Goal: Task Accomplishment & Management: Use online tool/utility

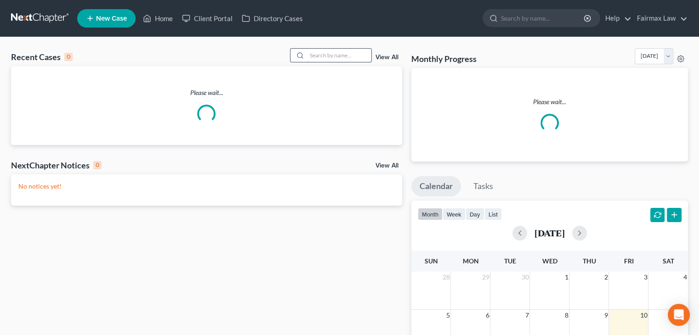
click at [358, 55] on input "search" at bounding box center [339, 55] width 64 height 13
paste input "25-47508"
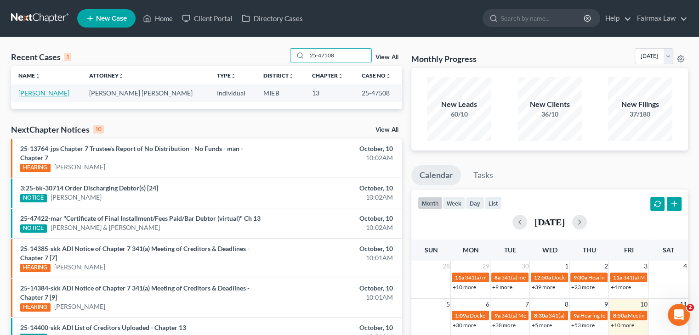
type input "25-47508"
click at [43, 94] on link "[PERSON_NAME]" at bounding box center [43, 93] width 51 height 8
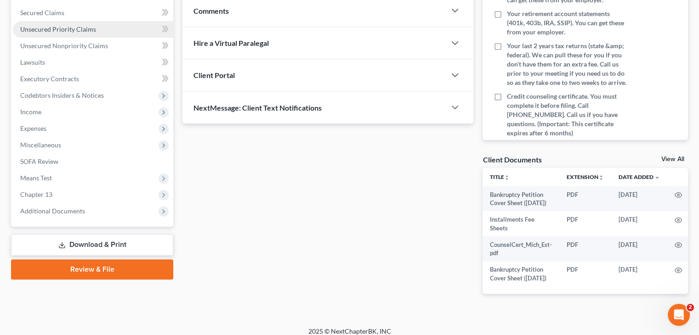
scroll to position [222, 0]
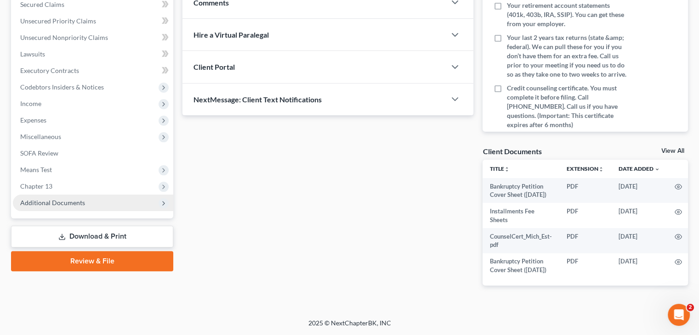
click at [85, 195] on span "Additional Documents" at bounding box center [93, 203] width 160 height 17
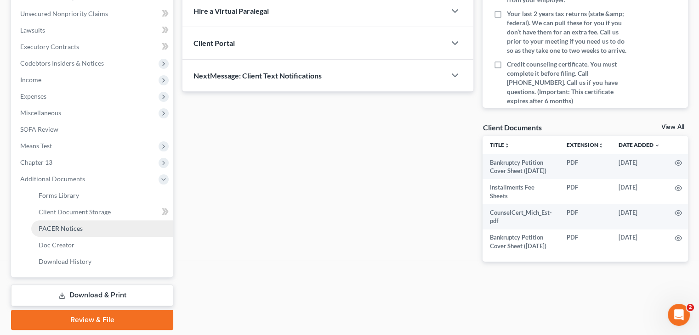
click at [106, 232] on link "PACER Notices" at bounding box center [102, 228] width 142 height 17
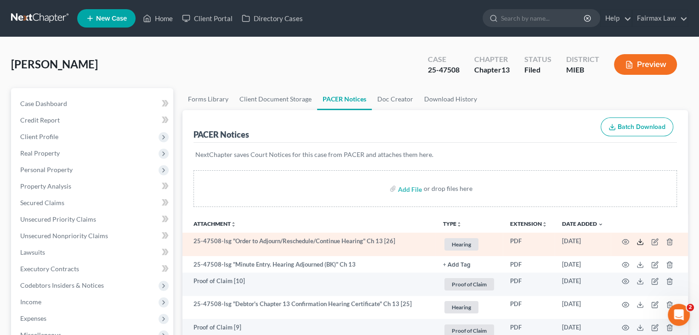
click at [640, 242] on icon at bounding box center [639, 241] width 7 height 7
click at [639, 243] on icon at bounding box center [639, 241] width 7 height 7
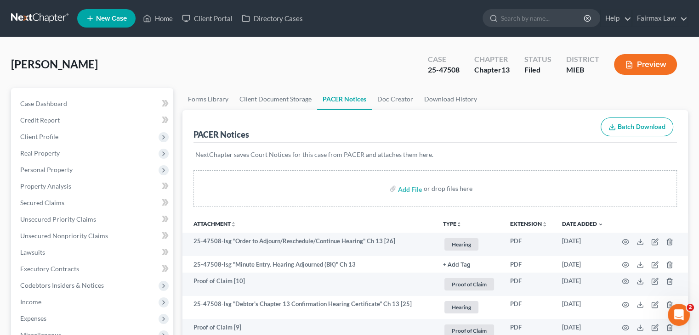
click at [38, 10] on link at bounding box center [40, 18] width 59 height 17
